Goal: Transaction & Acquisition: Purchase product/service

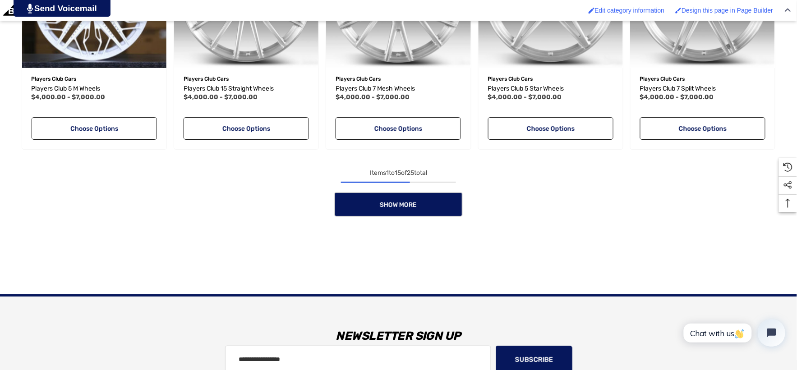
scroll to position [903, 0]
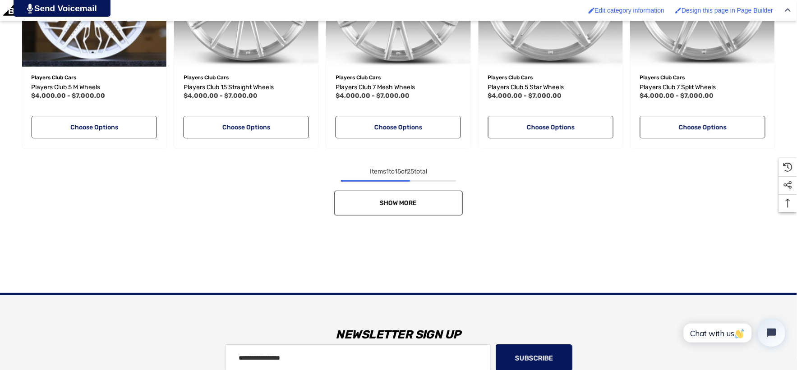
click at [387, 193] on link "Show More" at bounding box center [398, 203] width 129 height 25
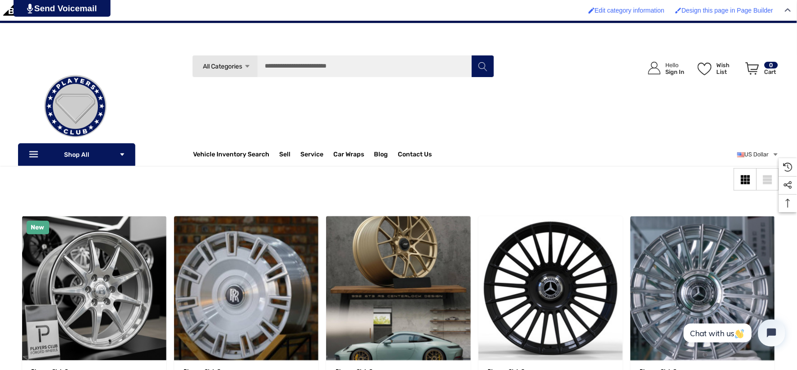
scroll to position [100, 0]
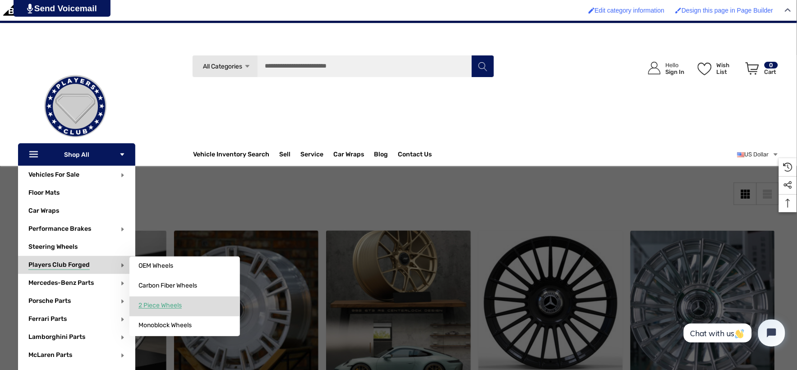
click at [163, 309] on span "2 Piece Wheels" at bounding box center [160, 306] width 43 height 8
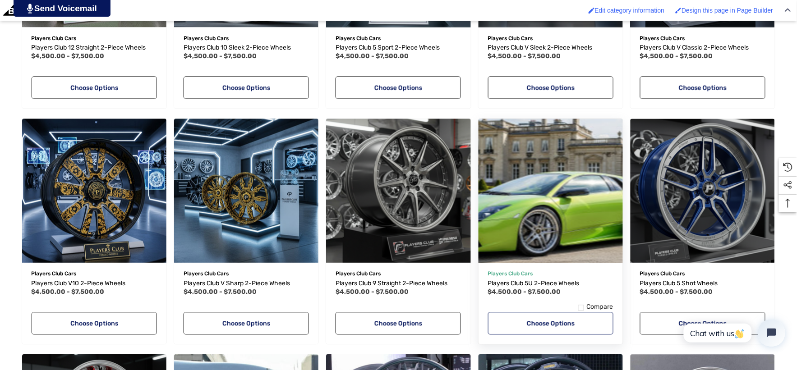
scroll to position [501, 0]
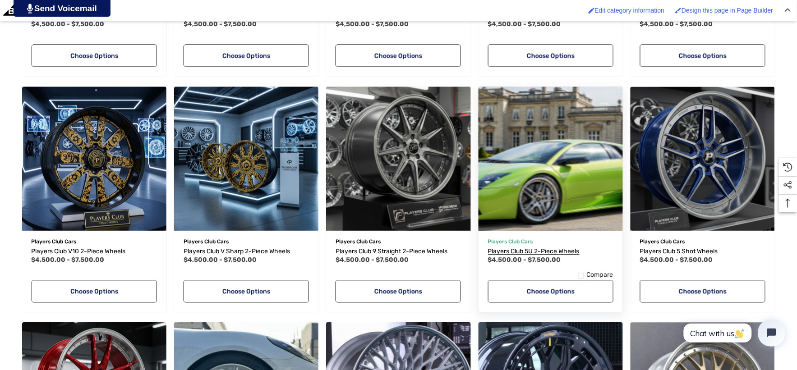
click at [502, 250] on span "Players Club 5U 2-Piece Wheels" at bounding box center [534, 252] width 92 height 8
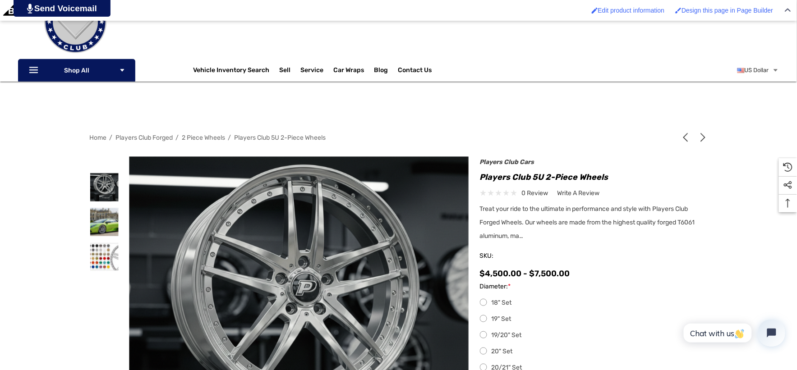
scroll to position [150, 0]
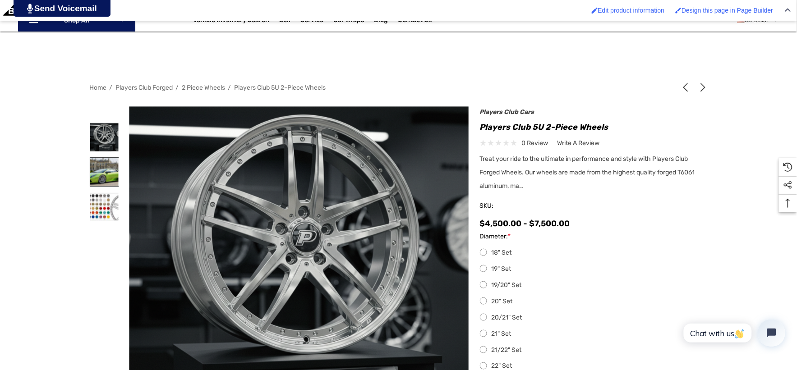
click at [104, 169] on img at bounding box center [104, 172] width 28 height 28
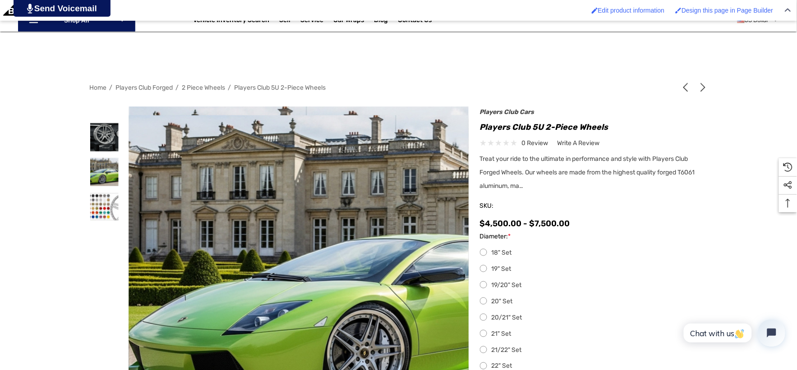
scroll to position [200, 0]
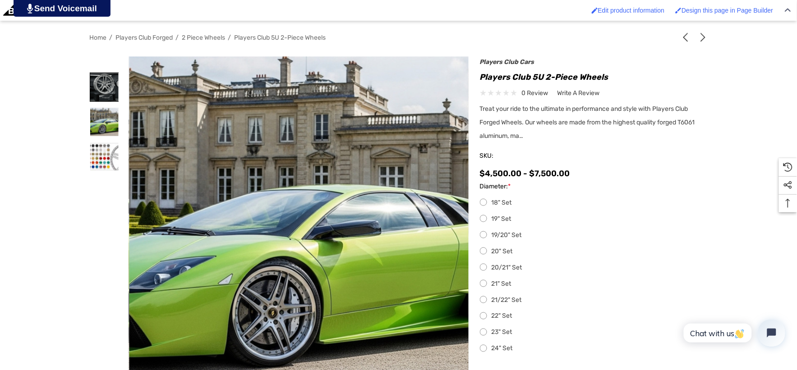
click at [105, 92] on img at bounding box center [104, 87] width 28 height 28
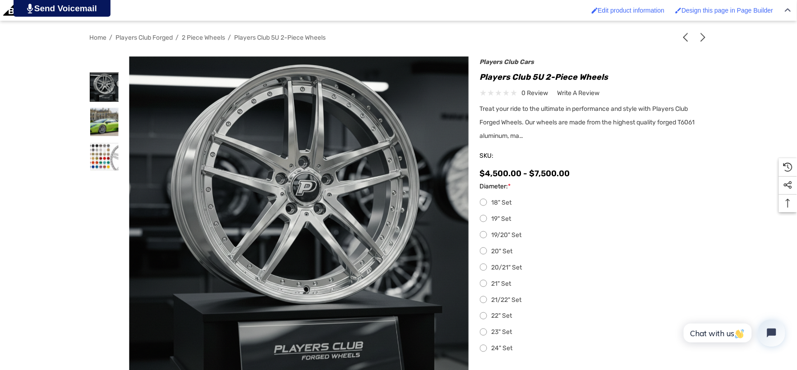
click at [105, 92] on img at bounding box center [104, 87] width 28 height 28
click at [95, 123] on img at bounding box center [104, 122] width 28 height 28
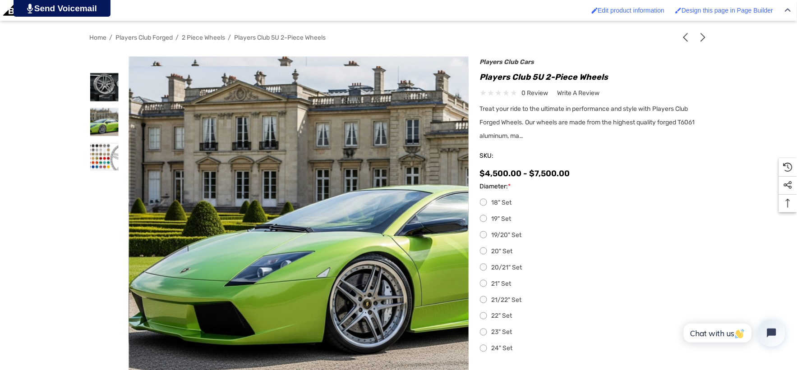
click at [199, 193] on img at bounding box center [370, 223] width 578 height 315
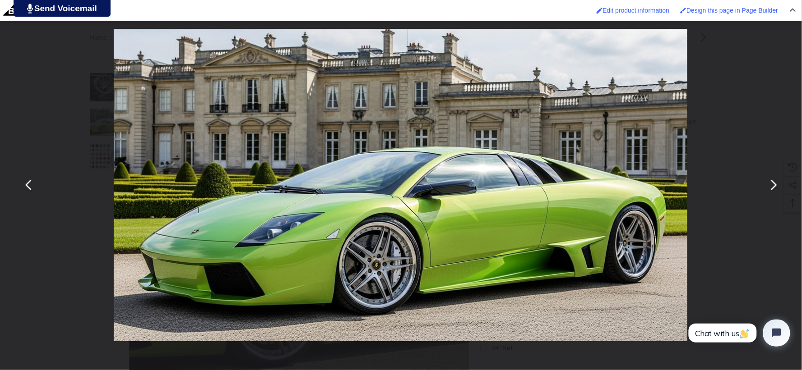
click at [78, 134] on div "You can close this modal content with the ESC key" at bounding box center [401, 185] width 802 height 370
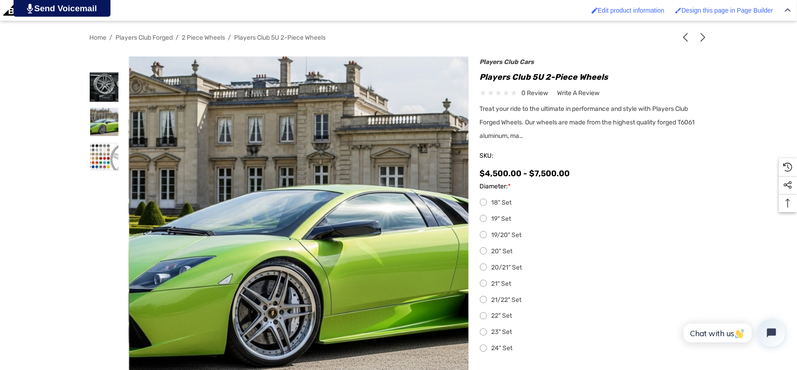
click at [100, 93] on img at bounding box center [104, 87] width 28 height 28
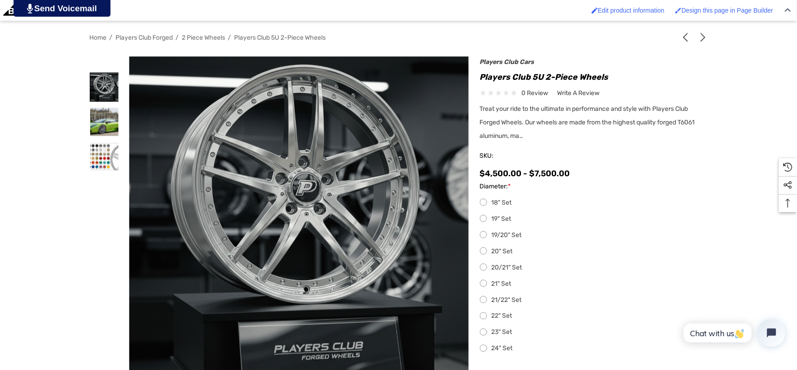
click at [100, 93] on img at bounding box center [104, 87] width 28 height 28
click at [107, 116] on img at bounding box center [104, 122] width 28 height 28
